Goal: Transaction & Acquisition: Purchase product/service

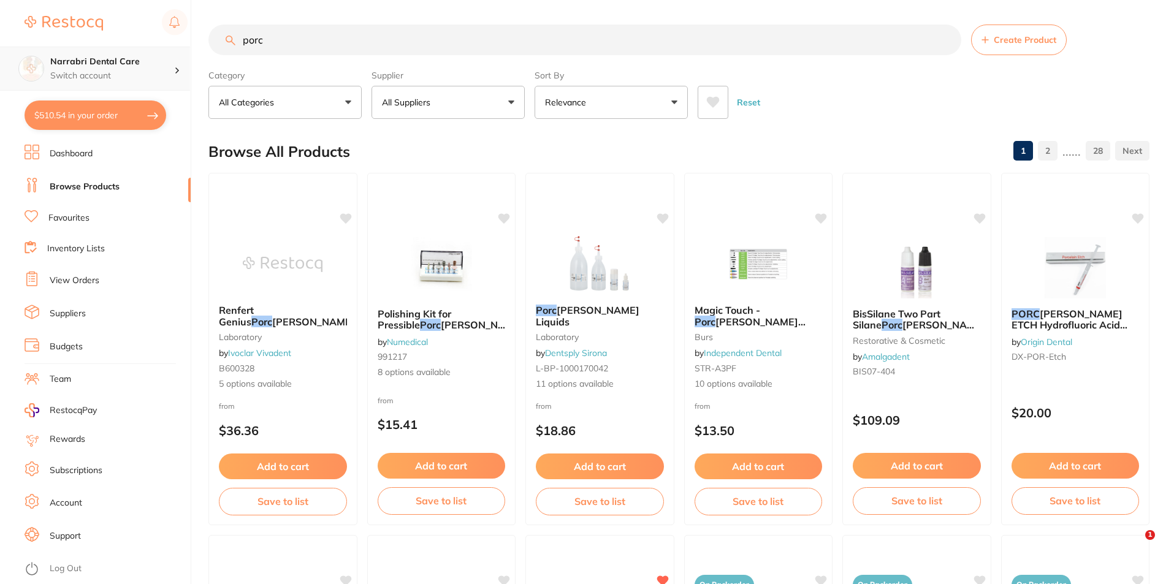
click at [154, 52] on div "$510.54 Narrabri Dental Care Switch account Narrabri Dental Care Experteeth Den…" at bounding box center [587, 292] width 1174 height 584
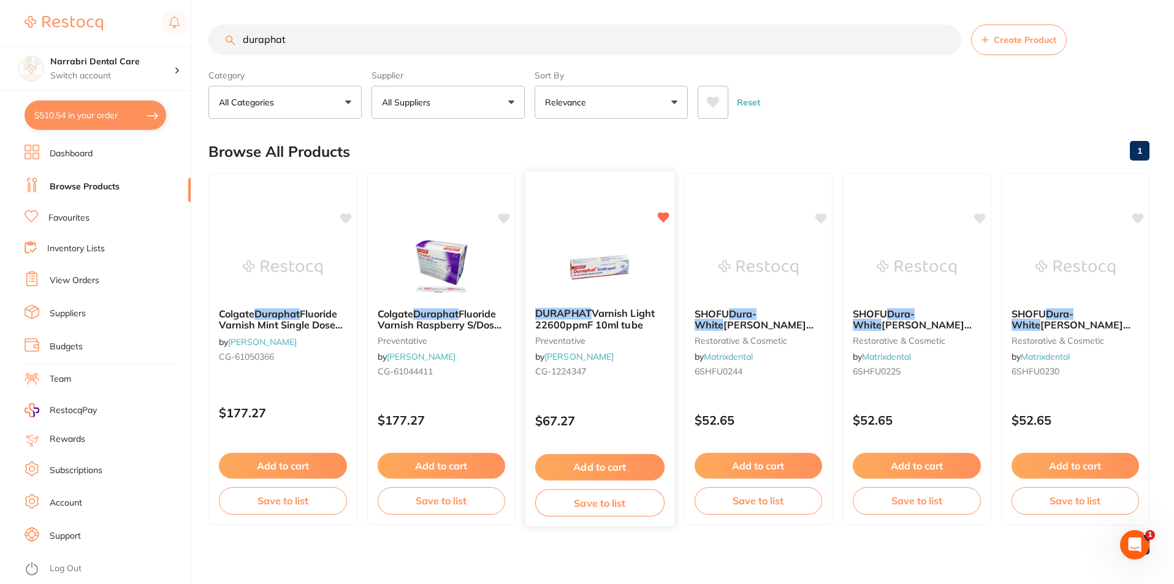
type input "duraphat"
click at [641, 264] on div at bounding box center [600, 267] width 149 height 62
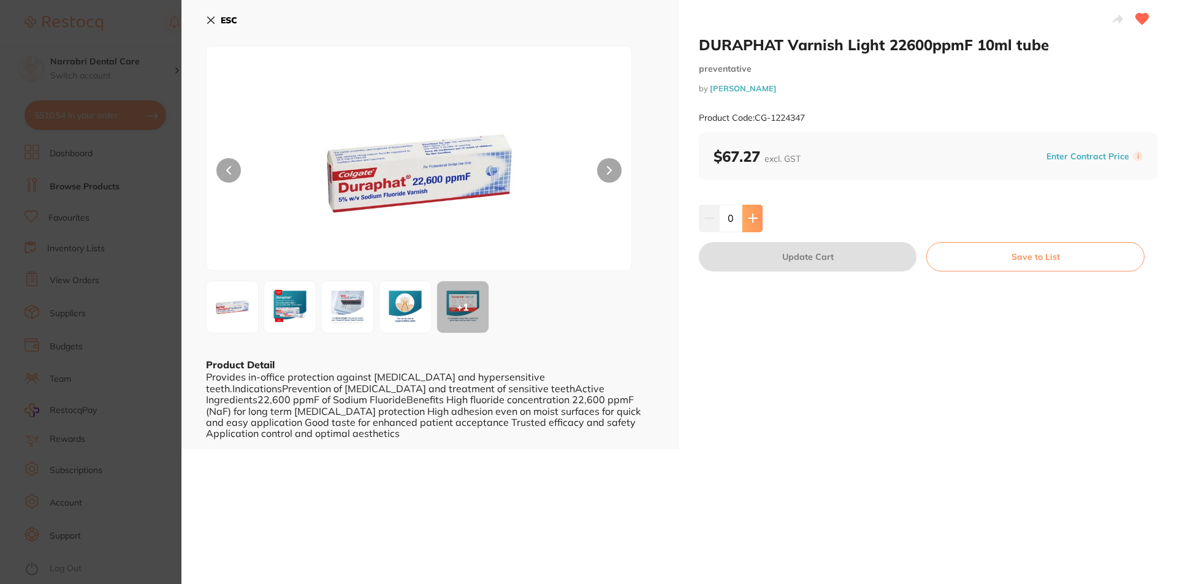
click at [756, 214] on button at bounding box center [753, 218] width 20 height 27
type input "1"
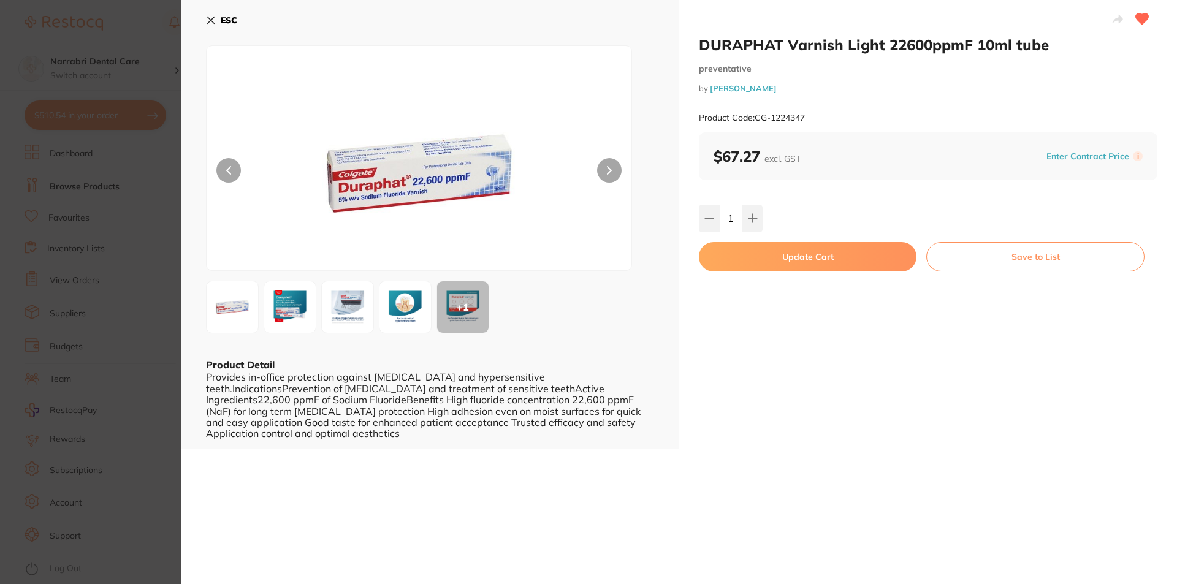
click at [751, 256] on button "Update Cart" at bounding box center [808, 256] width 218 height 29
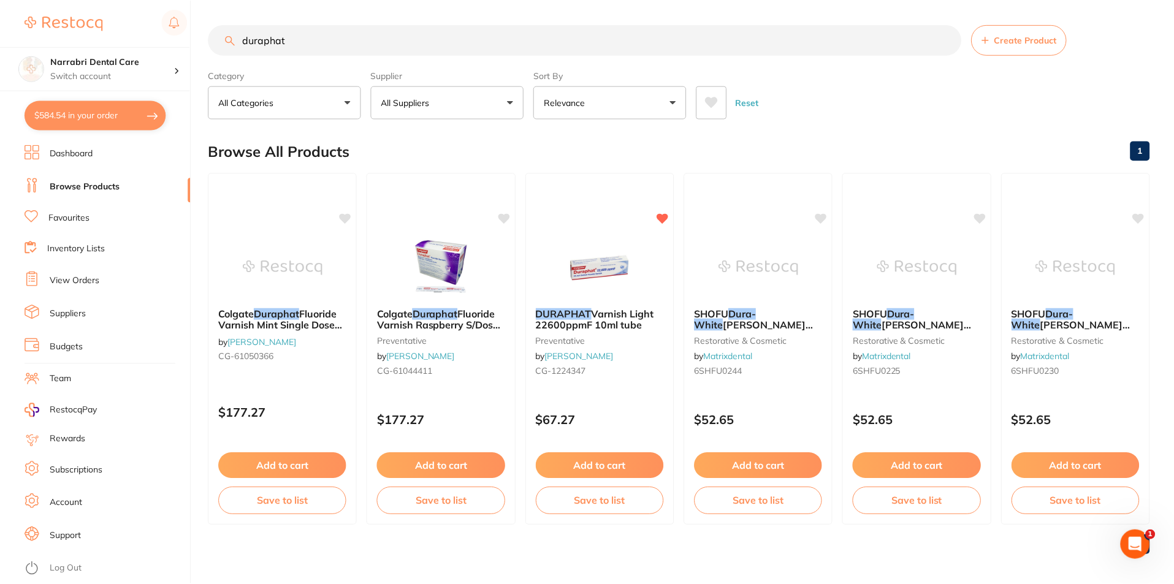
scroll to position [1, 0]
drag, startPoint x: 294, startPoint y: 37, endPoint x: 0, endPoint y: 37, distance: 294.4
click at [0, 37] on div "$584.54 Narrabri Dental Care Switch account Narrabri Dental Care Experteeth Den…" at bounding box center [587, 291] width 1174 height 584
type input "gold"
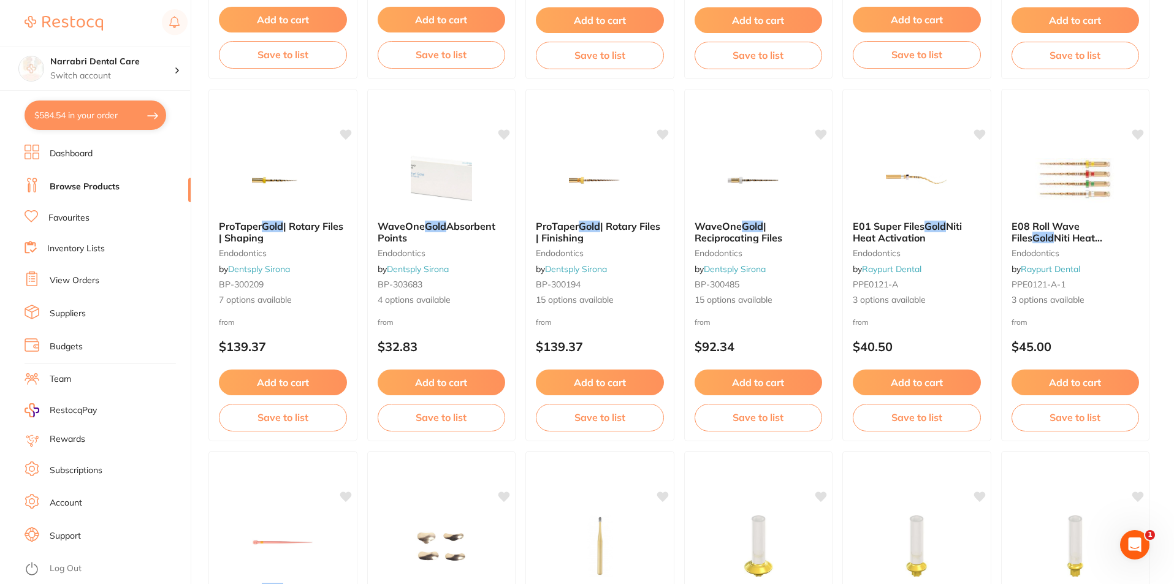
scroll to position [1594, 0]
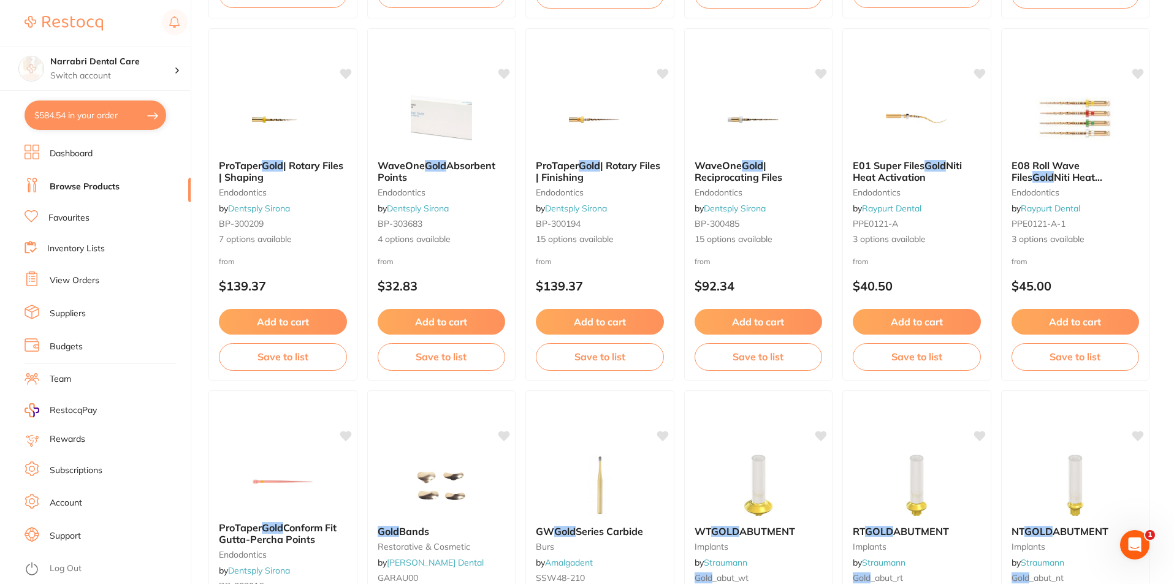
click at [66, 218] on link "Favourites" at bounding box center [68, 218] width 41 height 12
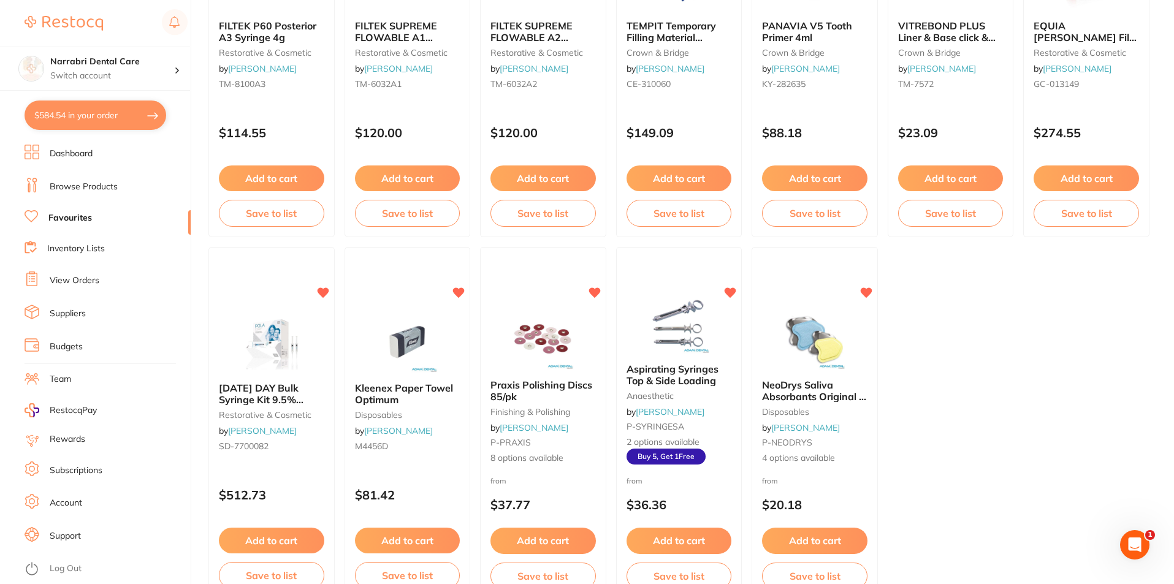
scroll to position [2453, 0]
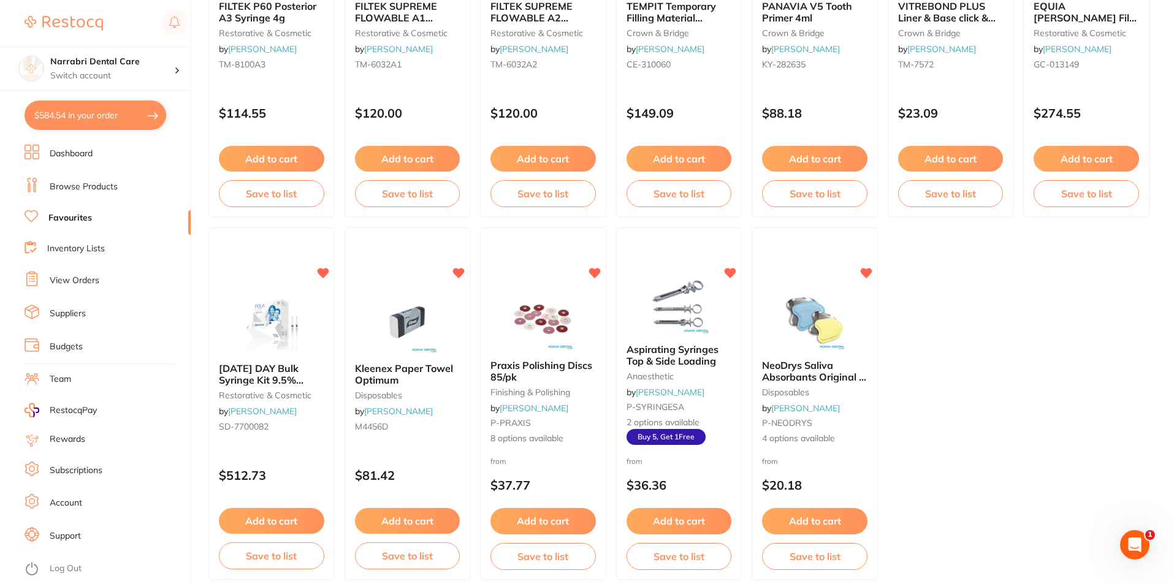
click at [107, 120] on button "$584.54 in your order" at bounding box center [96, 115] width 142 height 29
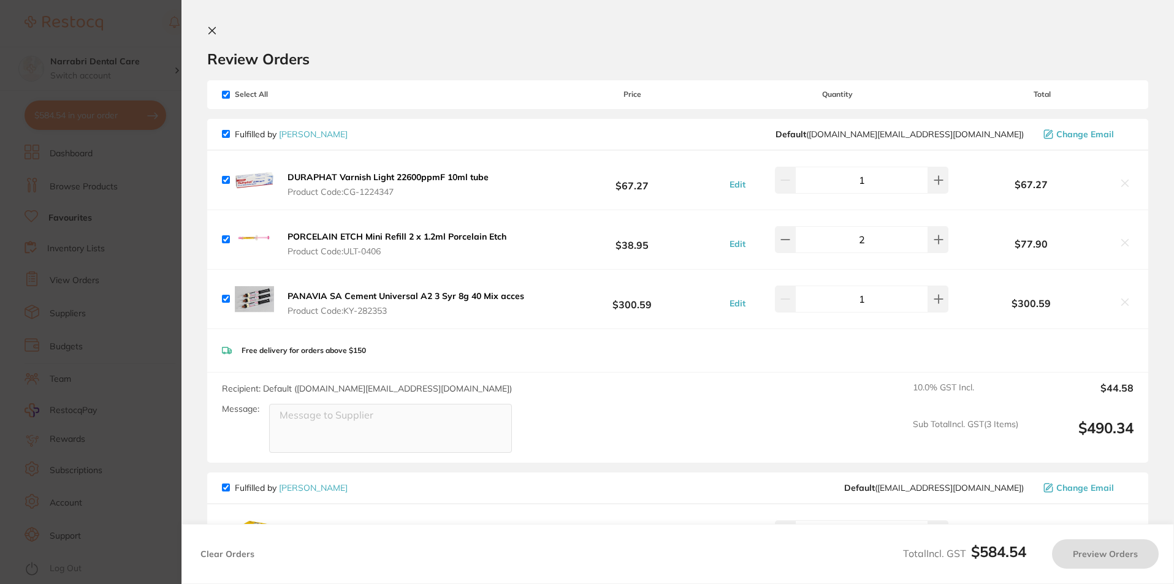
checkbox input "true"
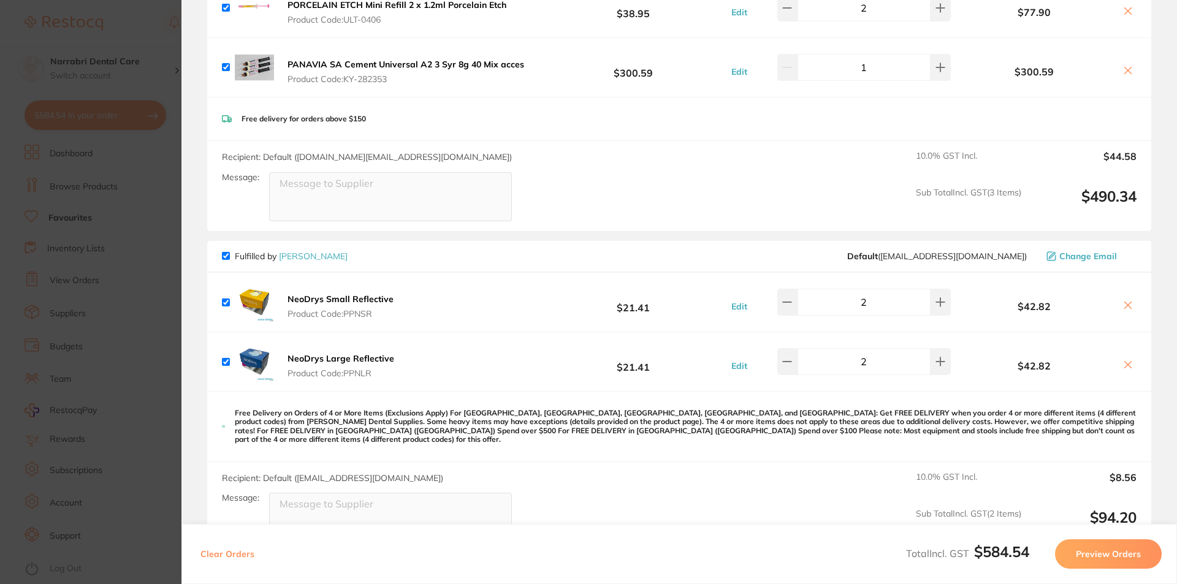
scroll to position [0, 0]
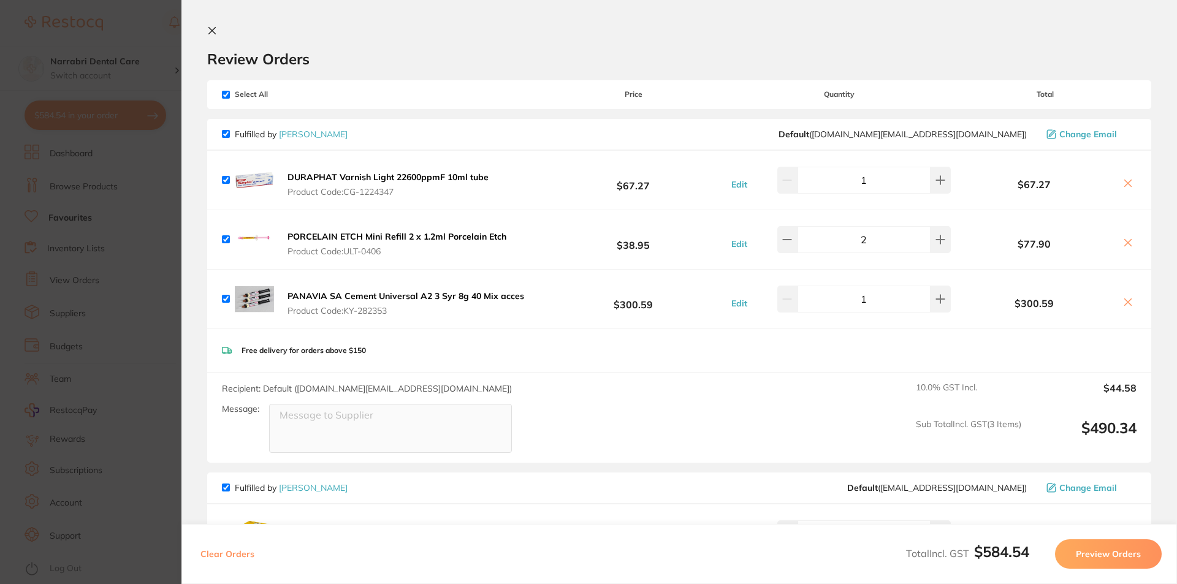
click at [217, 33] on button at bounding box center [214, 32] width 15 height 12
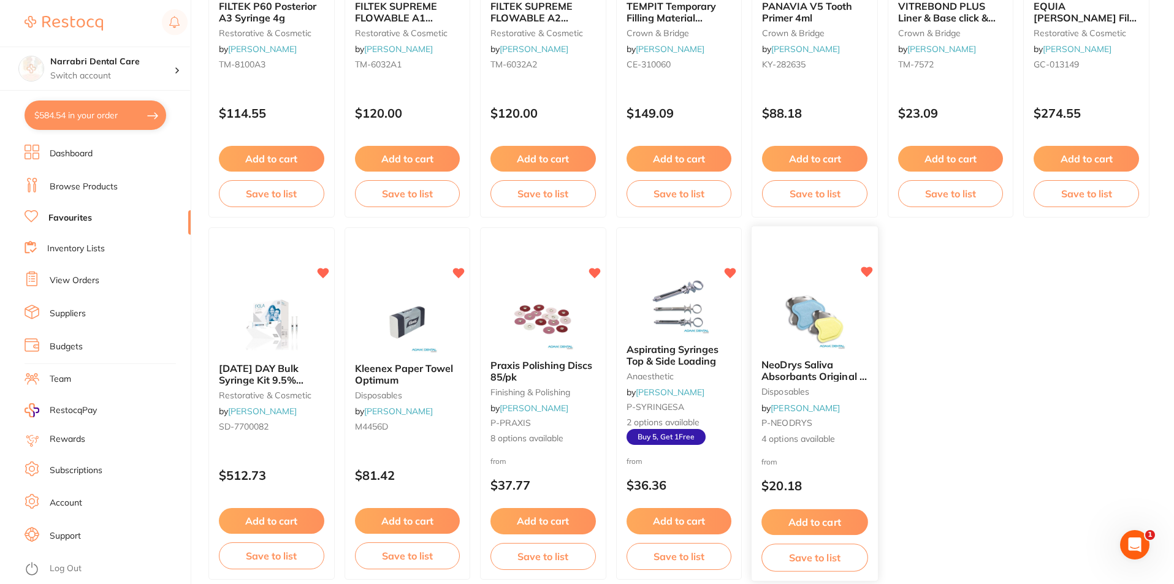
scroll to position [2513, 0]
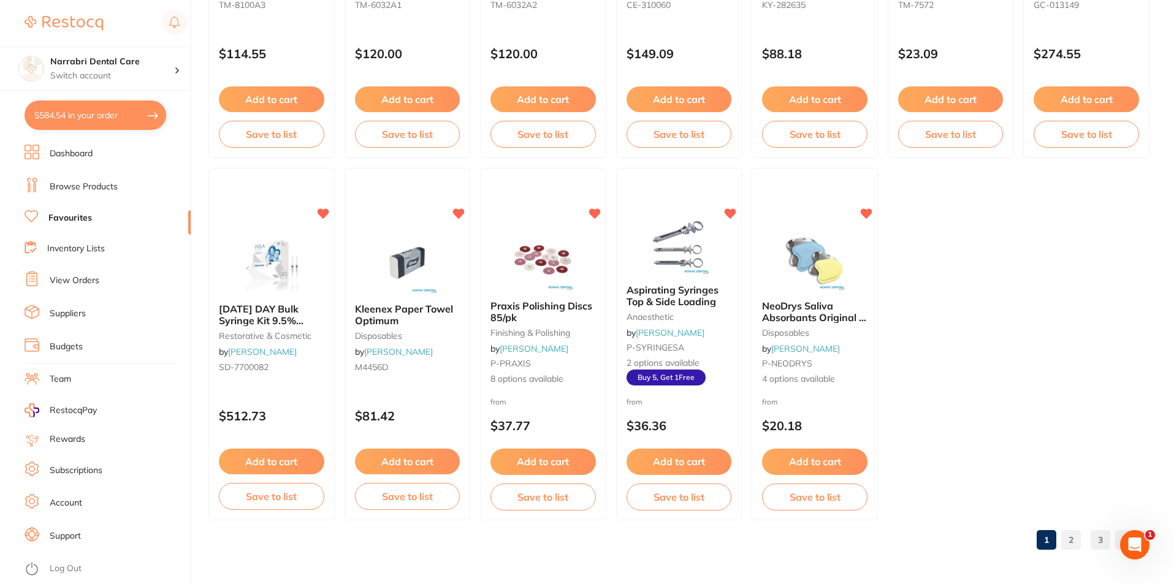
click at [1079, 536] on link "2" at bounding box center [1072, 540] width 20 height 25
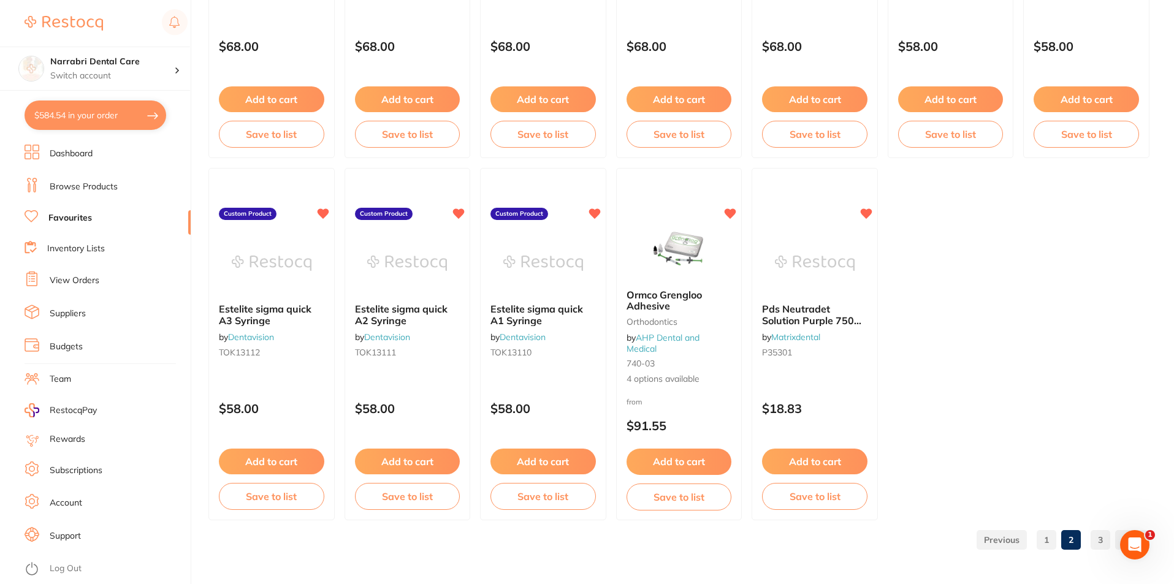
click at [1095, 540] on link "3" at bounding box center [1101, 540] width 20 height 25
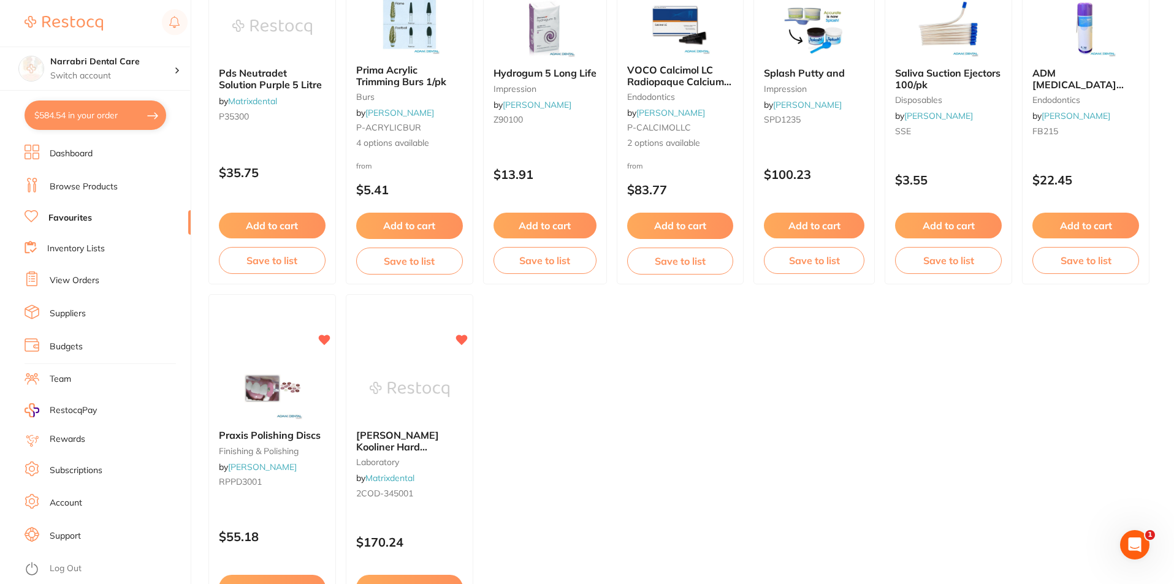
scroll to position [338, 0]
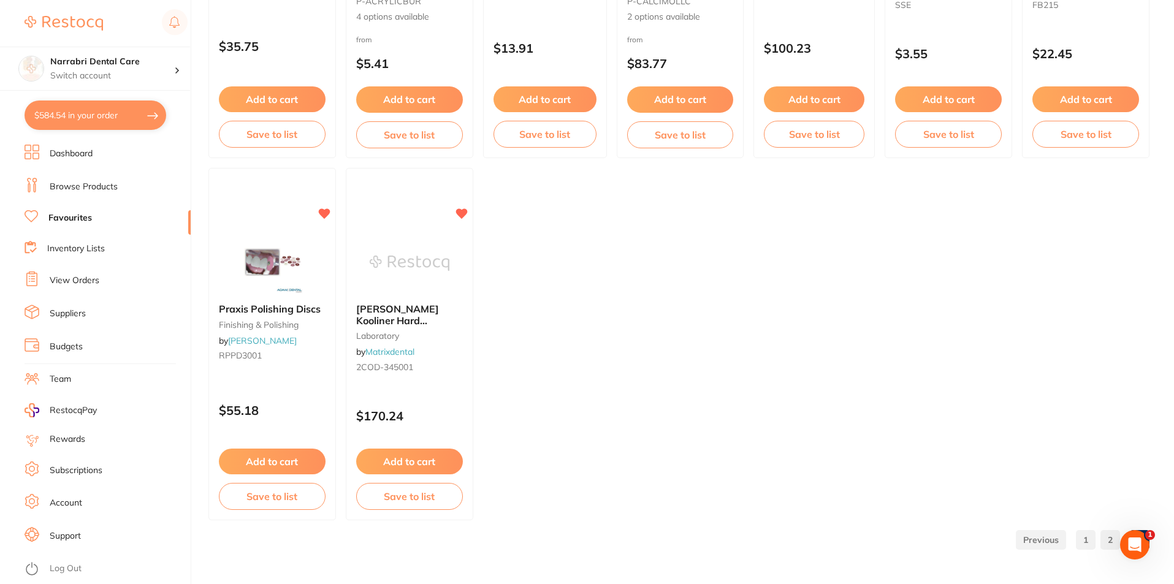
click at [1091, 536] on link "1" at bounding box center [1086, 540] width 20 height 25
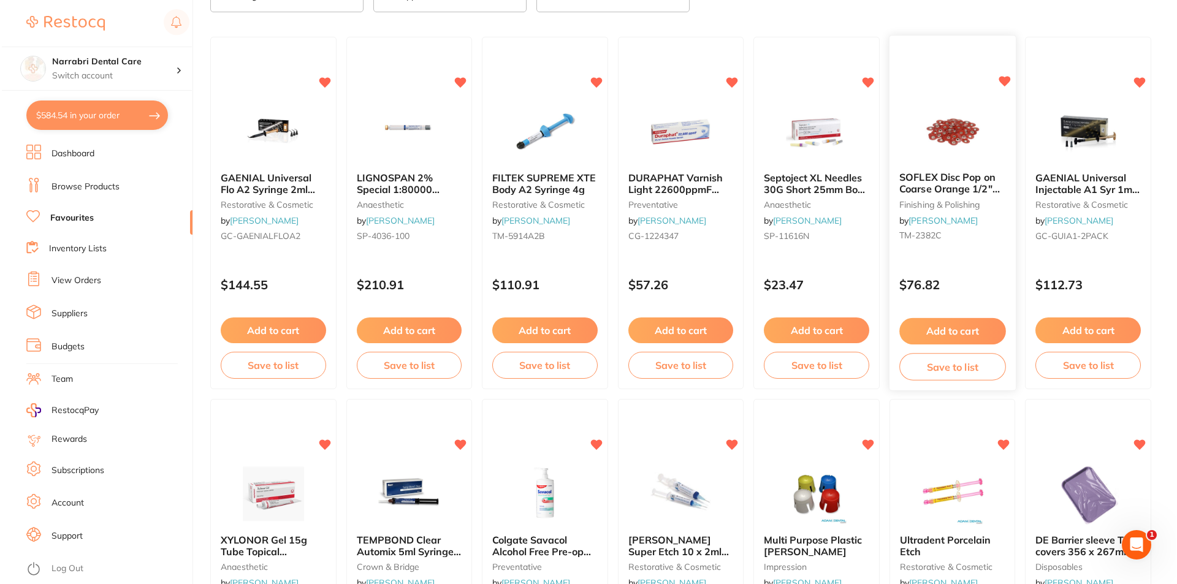
scroll to position [0, 0]
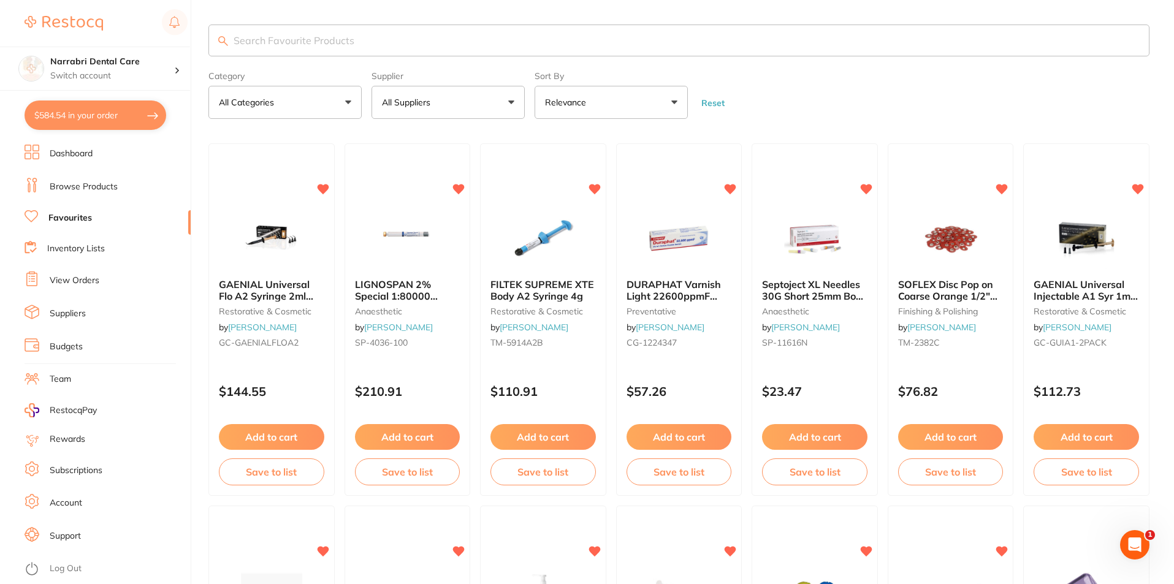
click at [334, 42] on input "search" at bounding box center [679, 41] width 941 height 32
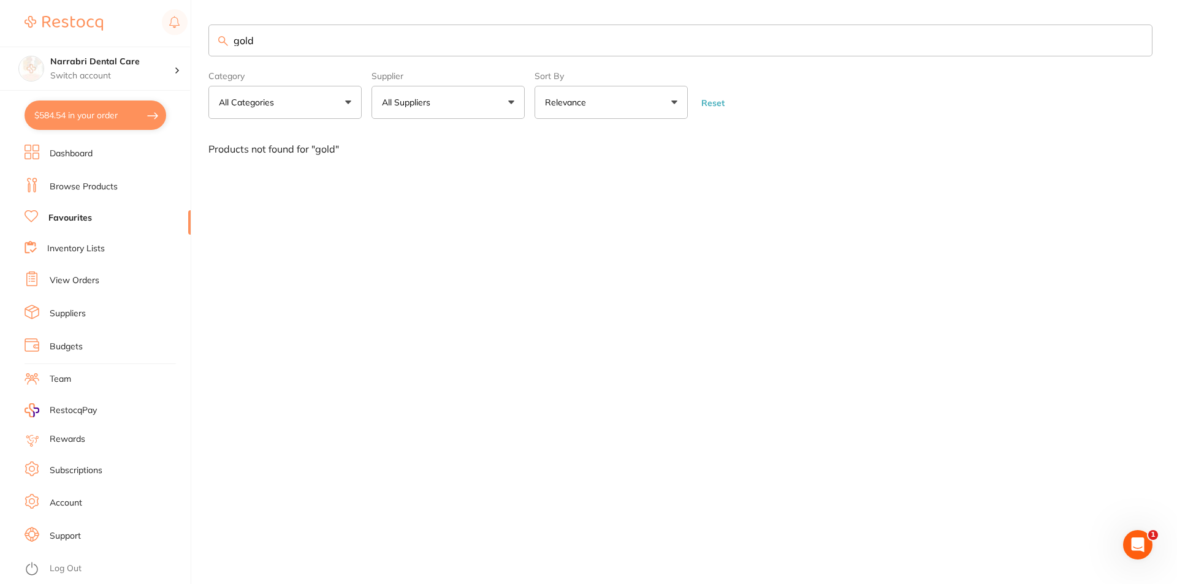
type input "gold"
click at [93, 191] on link "Browse Products" at bounding box center [84, 187] width 68 height 12
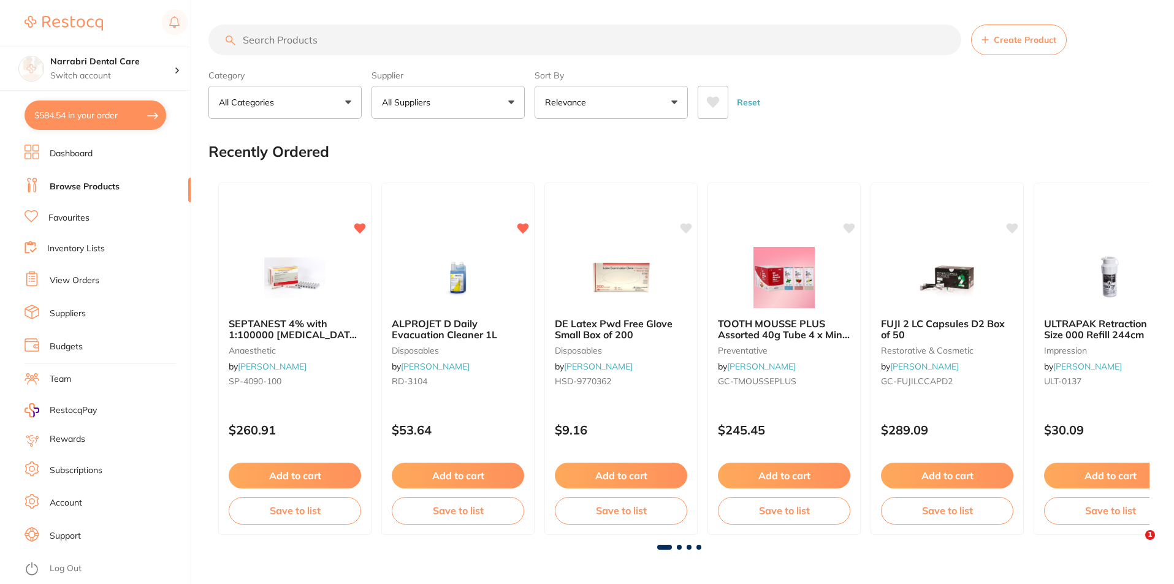
click at [286, 298] on img at bounding box center [295, 277] width 80 height 61
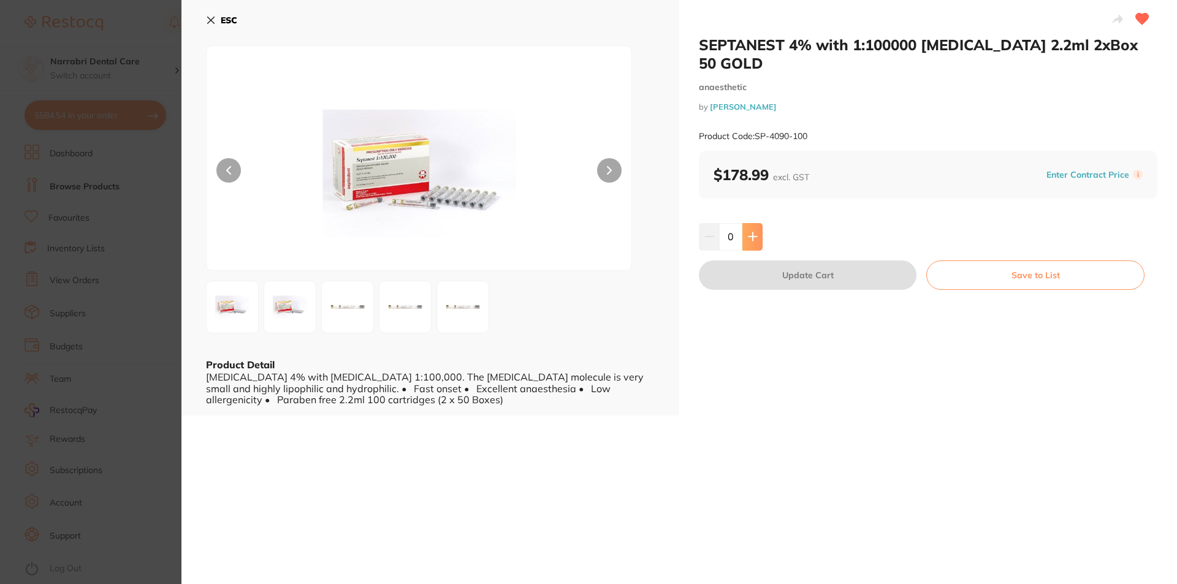
click at [746, 223] on button at bounding box center [753, 236] width 20 height 27
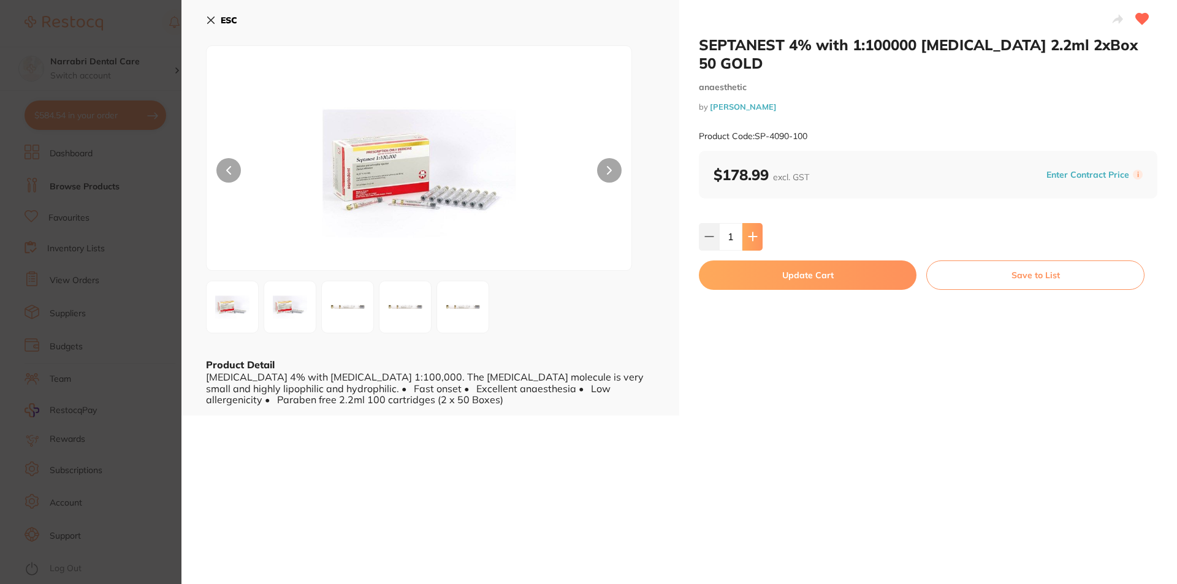
type input "1"
click at [761, 261] on button "Update Cart" at bounding box center [808, 275] width 218 height 29
checkbox input "false"
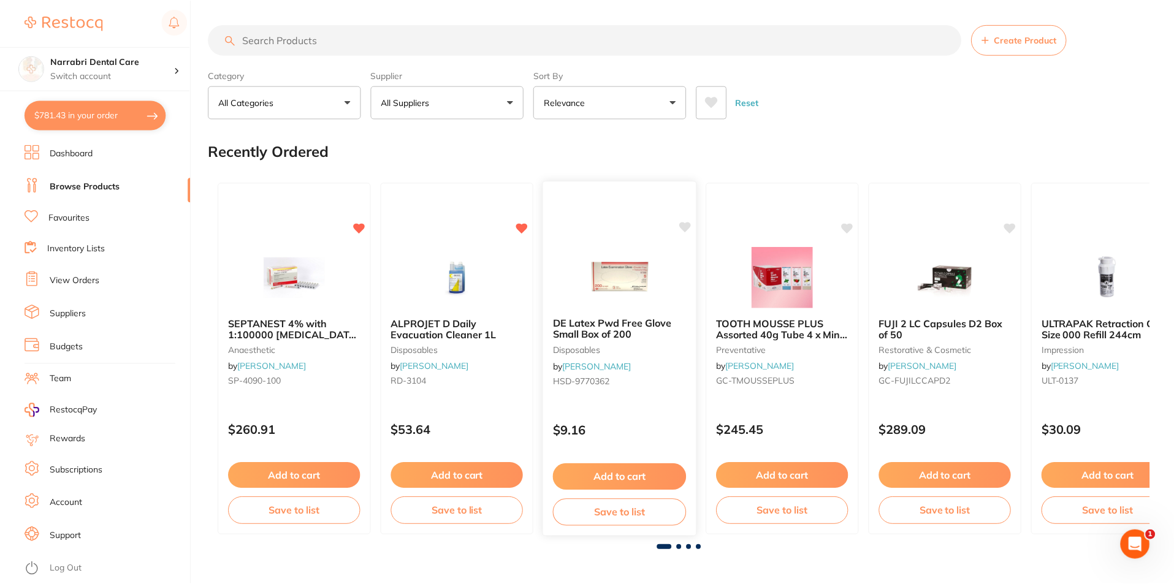
scroll to position [1, 0]
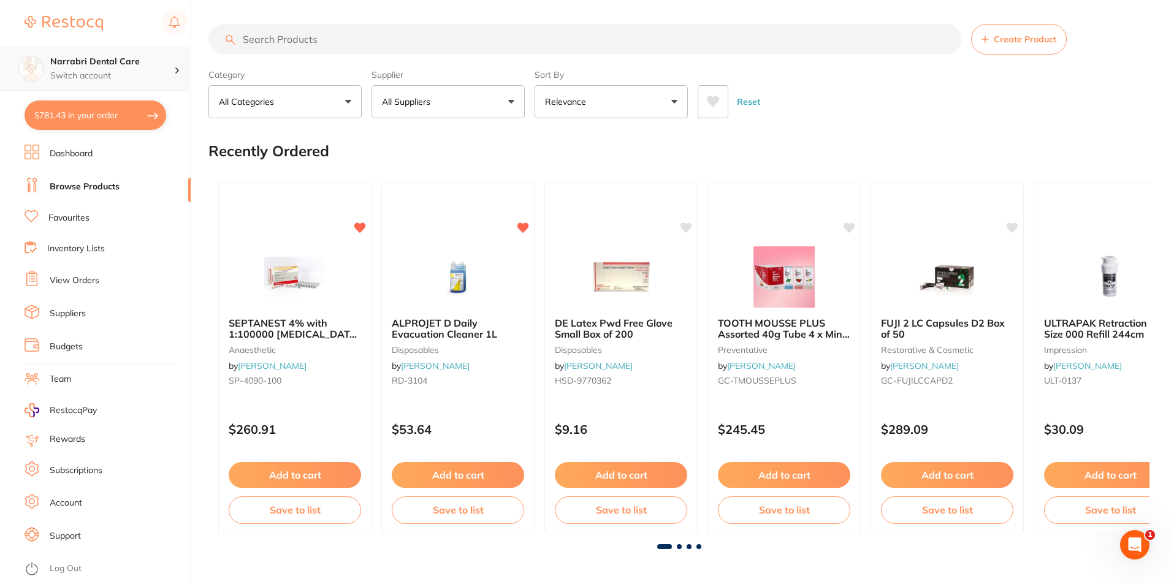
drag, startPoint x: 317, startPoint y: 41, endPoint x: 0, endPoint y: 58, distance: 317.5
click at [0, 58] on div "$781.43 Narrabri Dental Care Switch account Narrabri Dental Care Experteeth Den…" at bounding box center [587, 291] width 1174 height 584
drag, startPoint x: 368, startPoint y: 28, endPoint x: 64, endPoint y: 46, distance: 304.1
click at [64, 46] on div "$781.43 Narrabri Dental Care Switch account Narrabri Dental Care Experteeth Den…" at bounding box center [587, 291] width 1174 height 584
click at [312, 33] on input "search" at bounding box center [585, 39] width 753 height 31
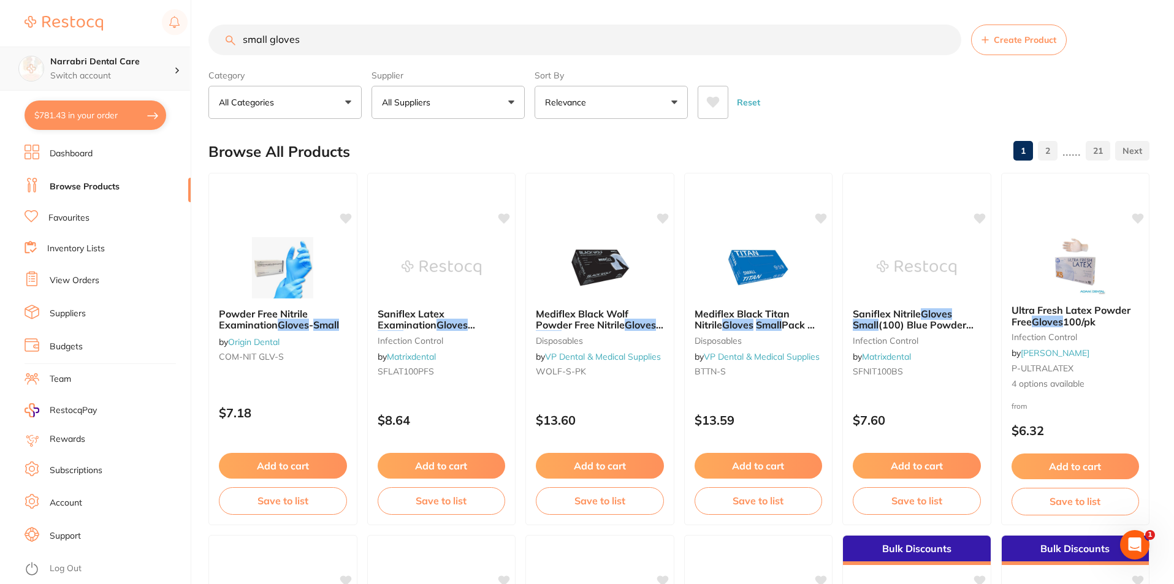
drag, startPoint x: 313, startPoint y: 40, endPoint x: 0, endPoint y: 77, distance: 315.5
click at [0, 64] on div "$781.43 Narrabri Dental Care Switch account Narrabri Dental Care Experteeth Den…" at bounding box center [587, 292] width 1174 height 584
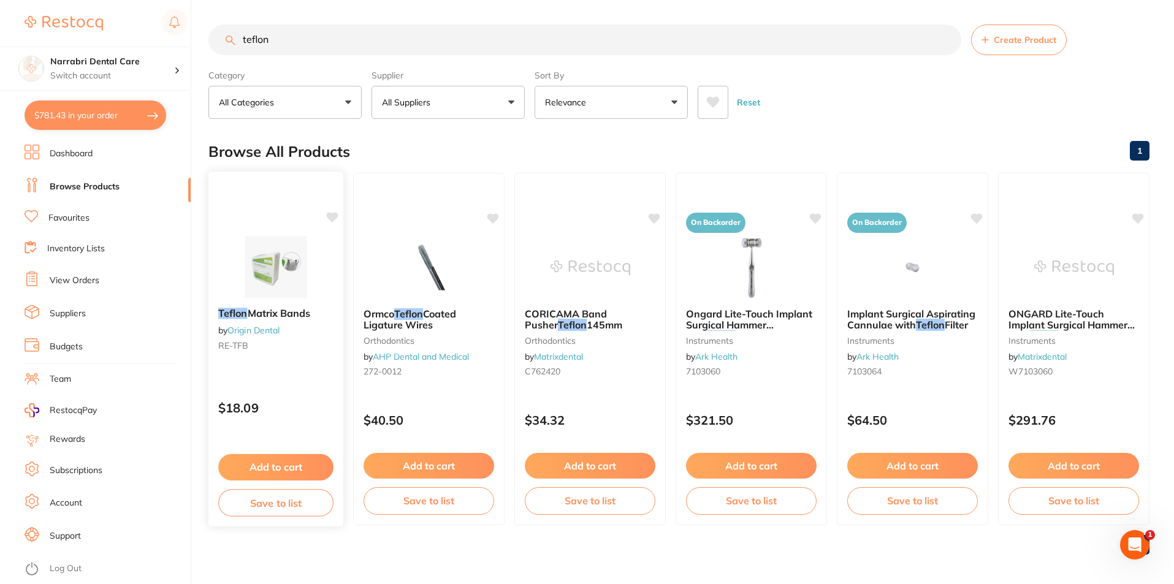
scroll to position [0, 0]
type input "teflon"
click at [286, 275] on img at bounding box center [275, 267] width 80 height 62
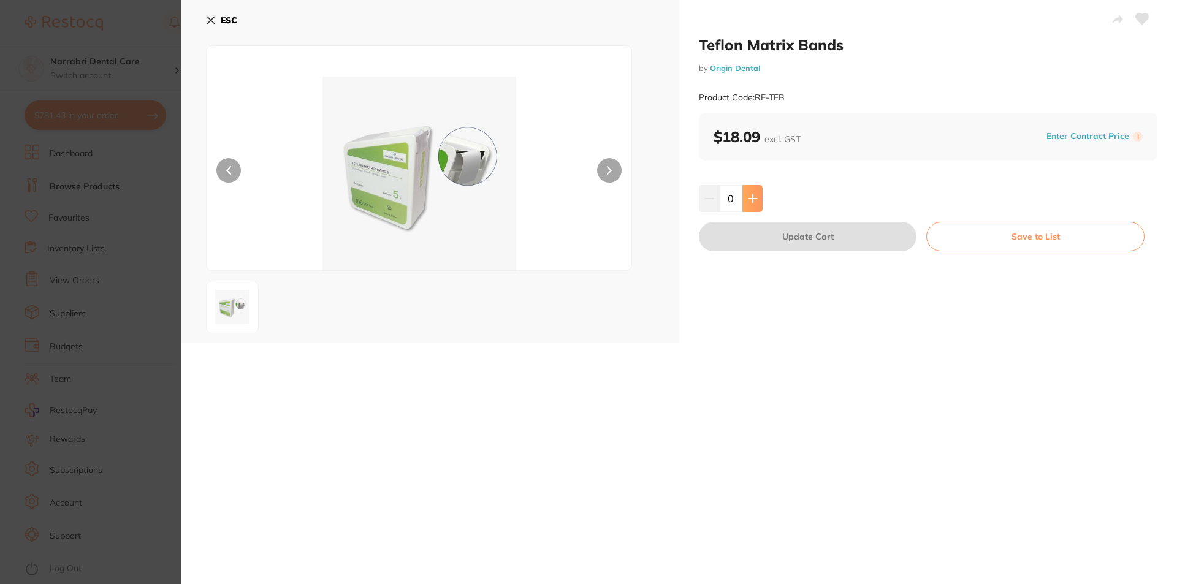
click at [751, 195] on icon at bounding box center [753, 198] width 8 height 8
type input "2"
click at [759, 242] on button "Update Cart" at bounding box center [808, 236] width 218 height 29
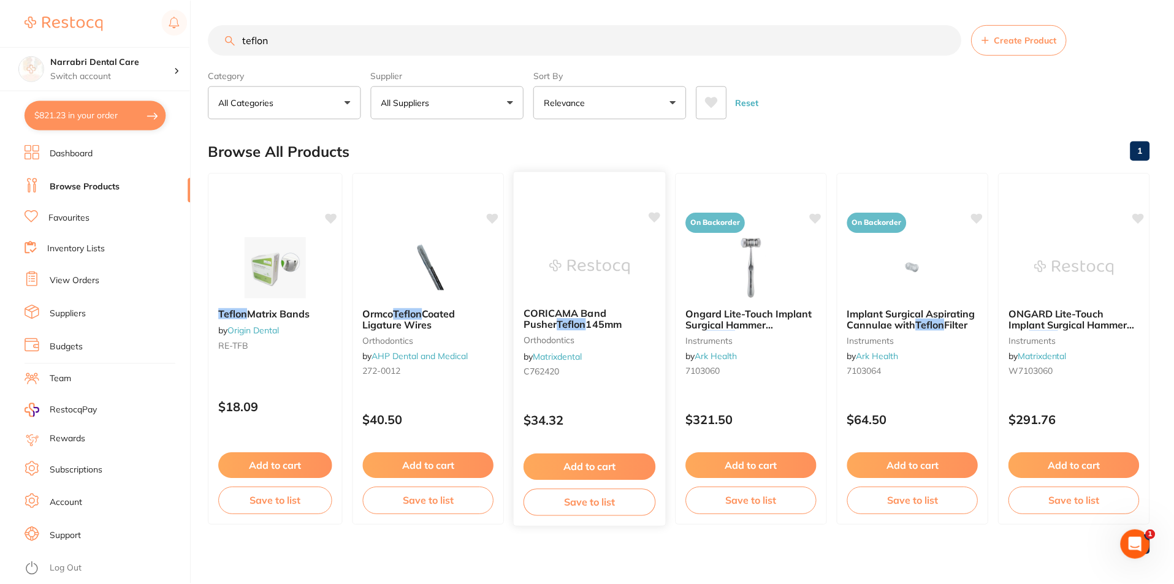
scroll to position [5, 0]
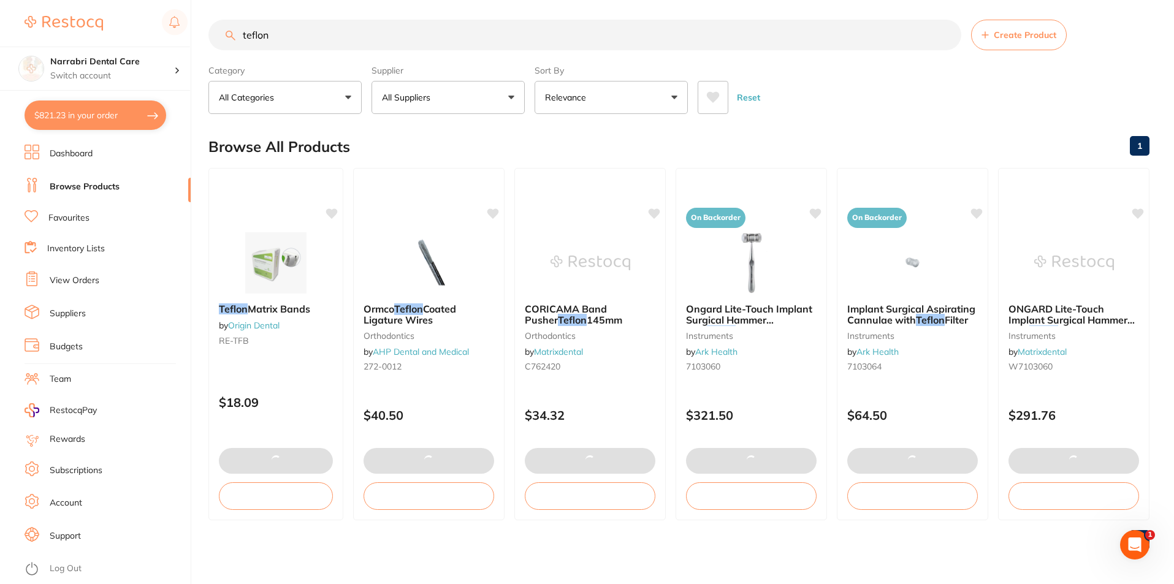
type textarea "add in unleash comment: saline bags is requested for 114 Narrabri"
